Goal: Find specific page/section: Find specific page/section

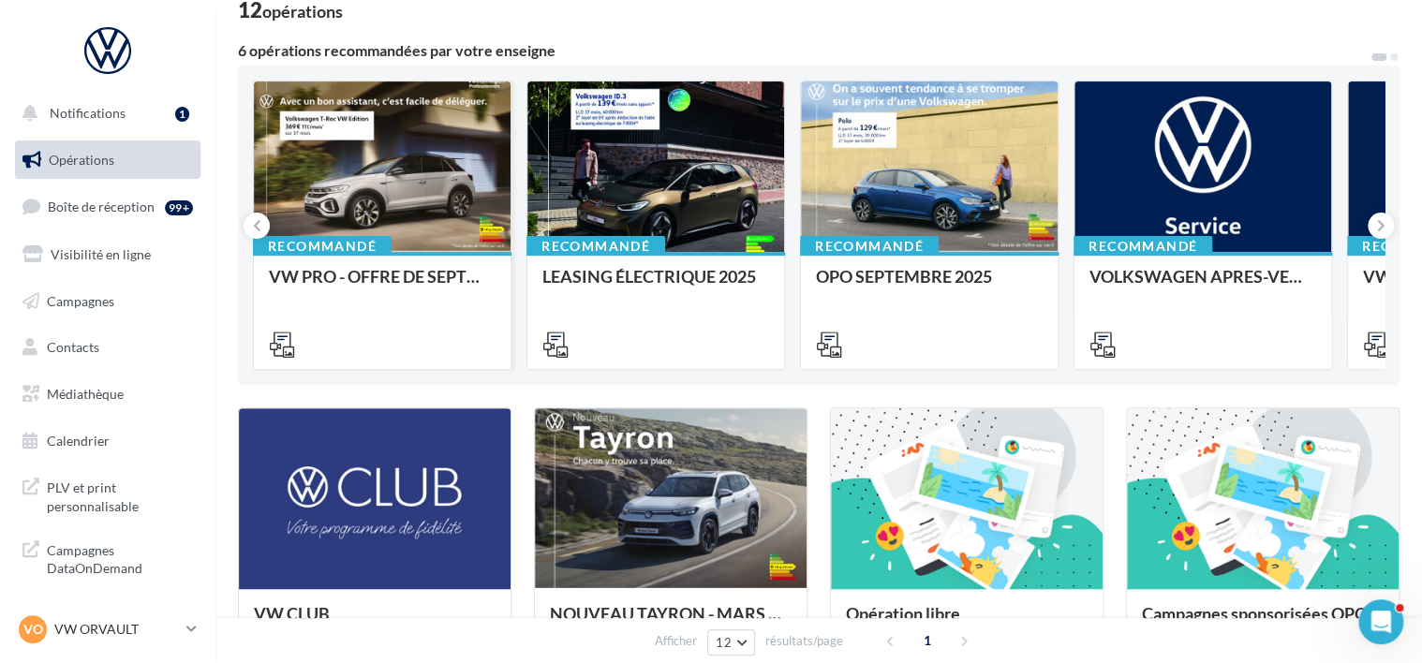
scroll to position [69, 0]
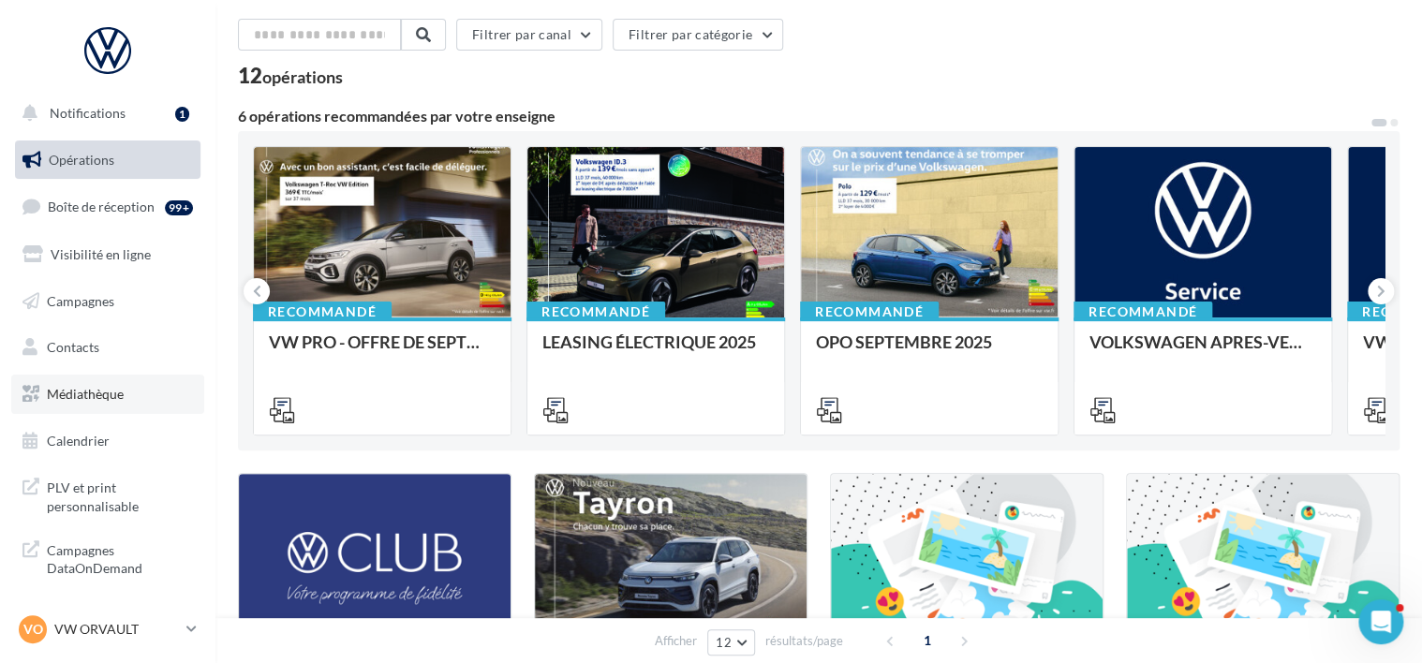
click at [94, 386] on span "Médiathèque" at bounding box center [85, 394] width 77 height 16
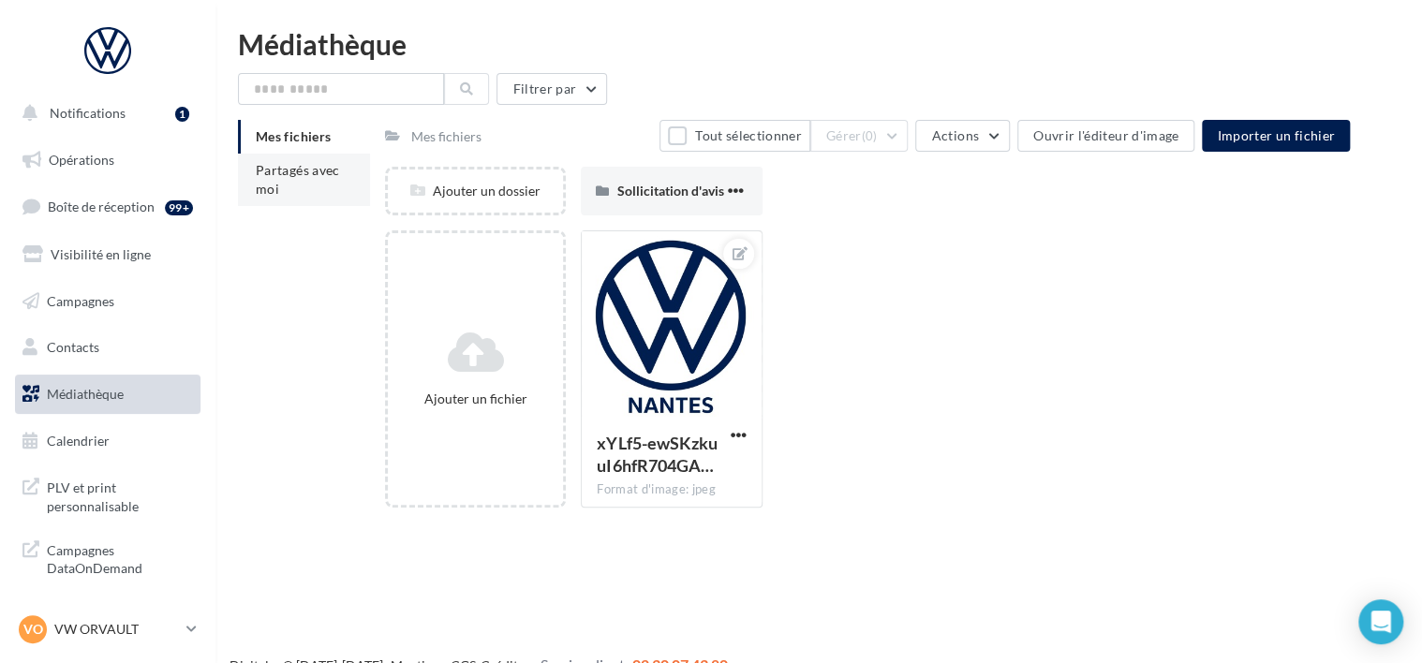
click at [304, 172] on span "Partagés avec moi" at bounding box center [298, 179] width 84 height 35
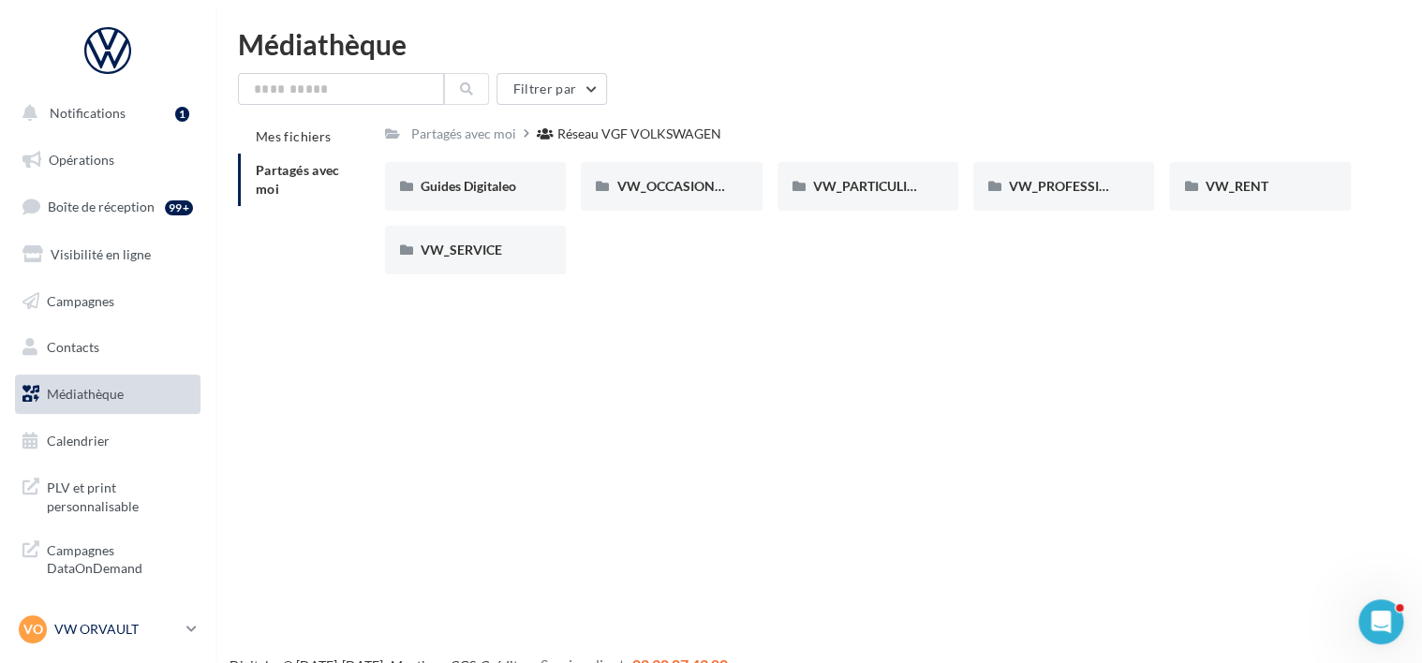
click at [114, 622] on p "VW ORVAULT" at bounding box center [116, 629] width 125 height 19
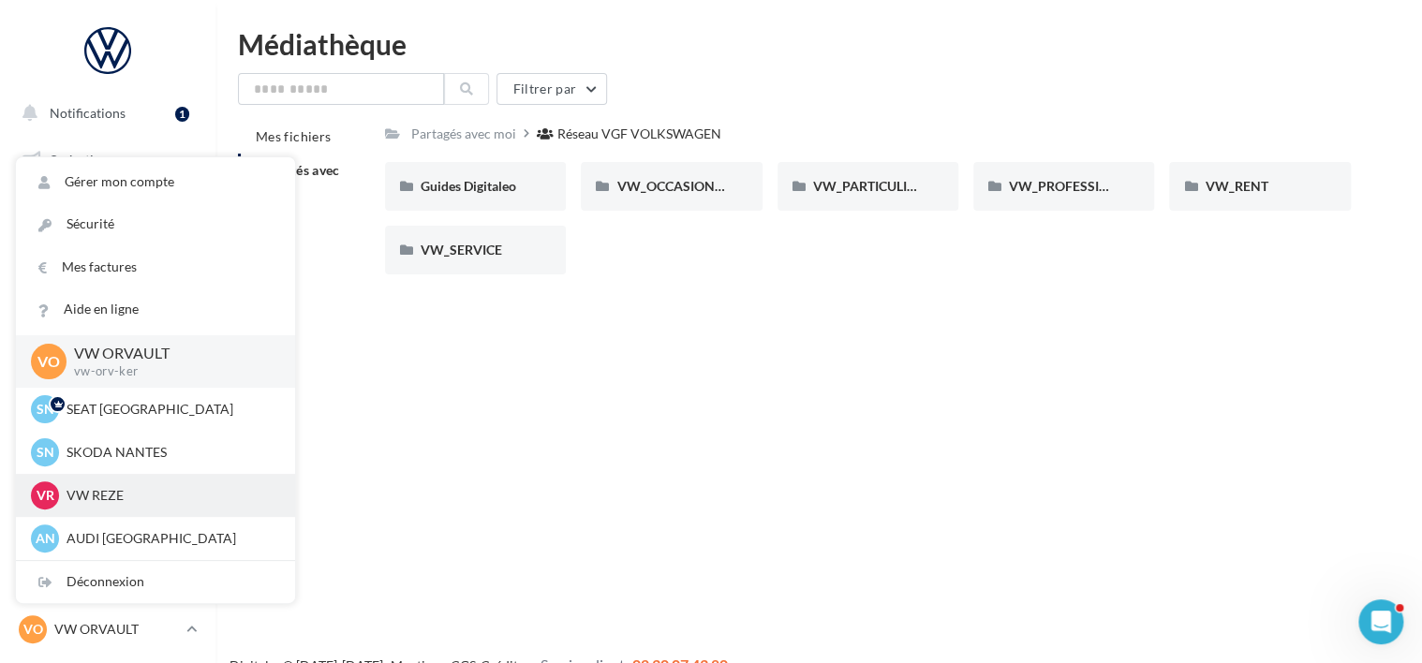
scroll to position [43, 0]
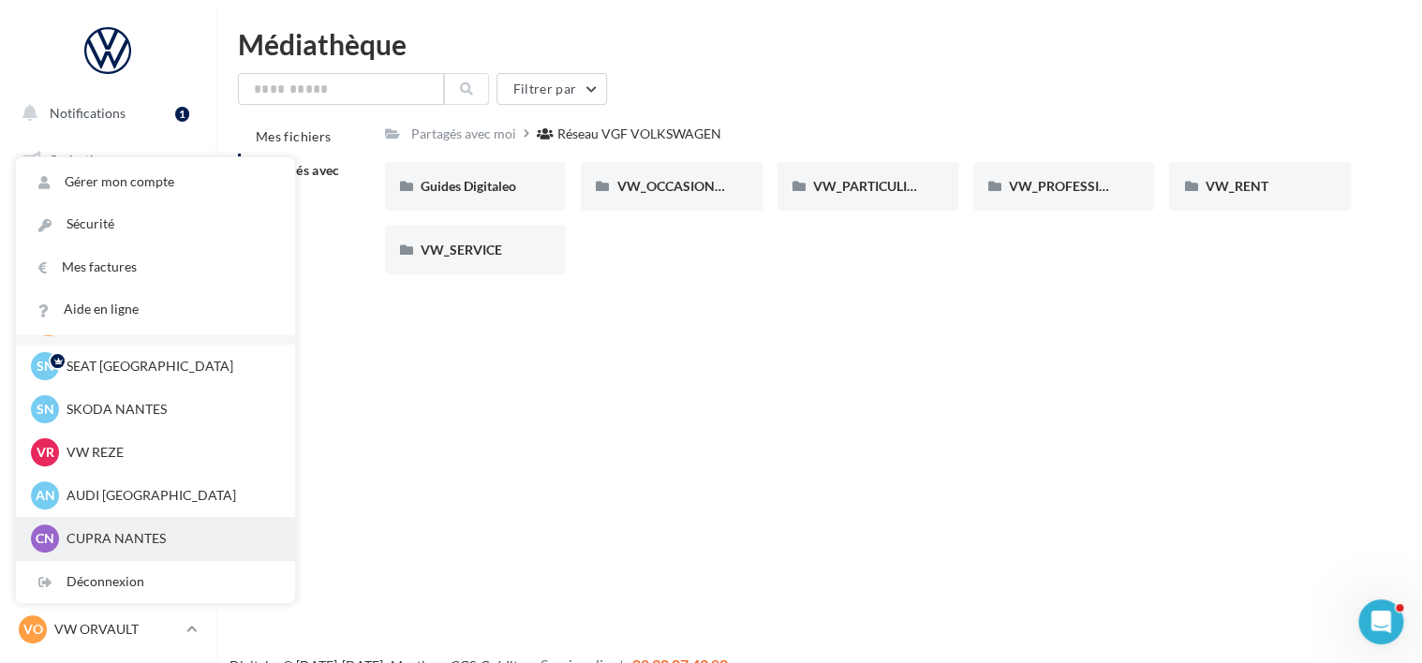
click at [123, 527] on div "CN CUPRA NANTES cupra_nantes_ker" at bounding box center [155, 539] width 249 height 28
